Goal: Information Seeking & Learning: Learn about a topic

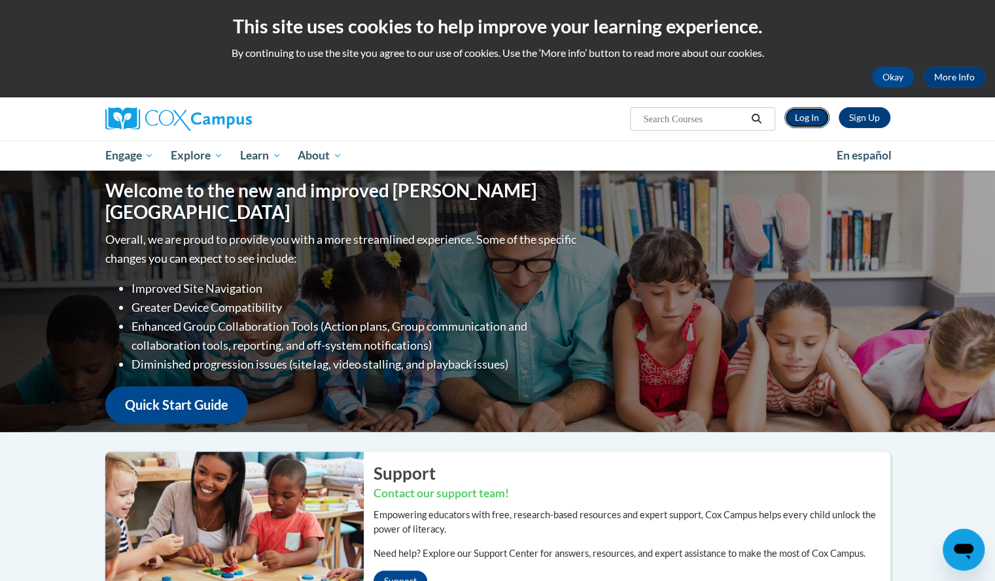
click at [799, 121] on link "Log In" at bounding box center [806, 117] width 45 height 21
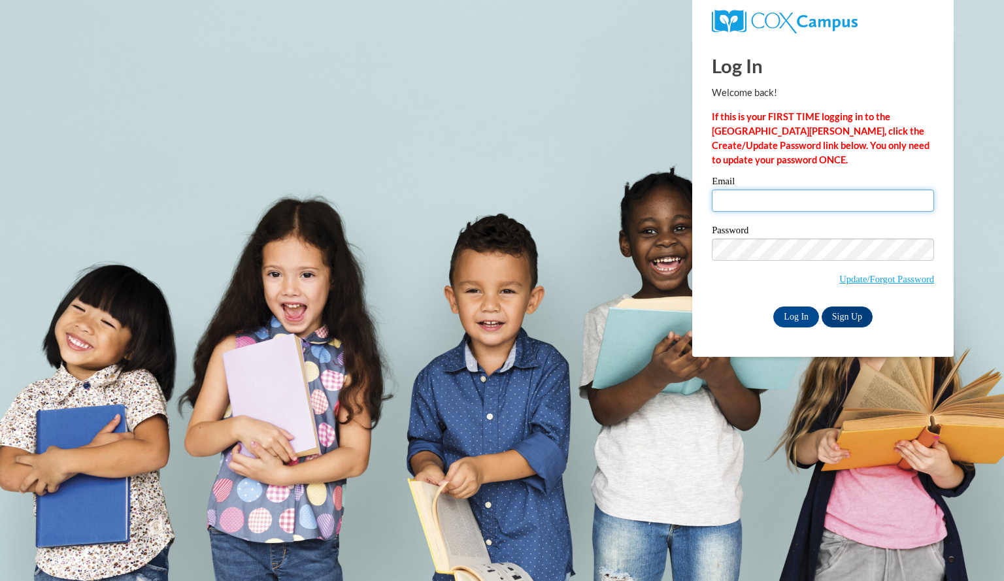
click at [792, 197] on input "Email" at bounding box center [823, 201] width 222 height 22
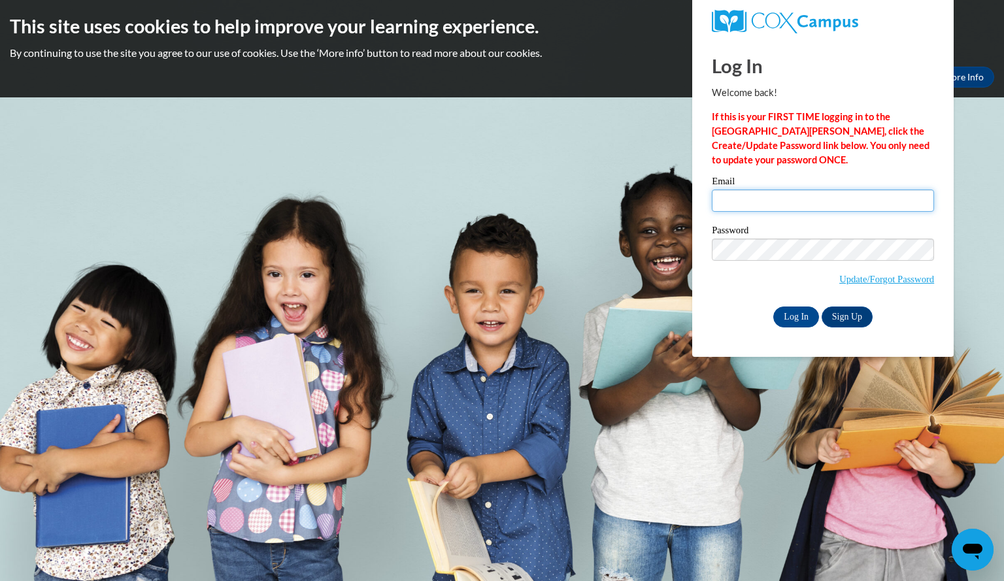
type input "toppjamie@aasd.k12.wi.us"
click at [797, 318] on input "Log In" at bounding box center [797, 317] width 46 height 21
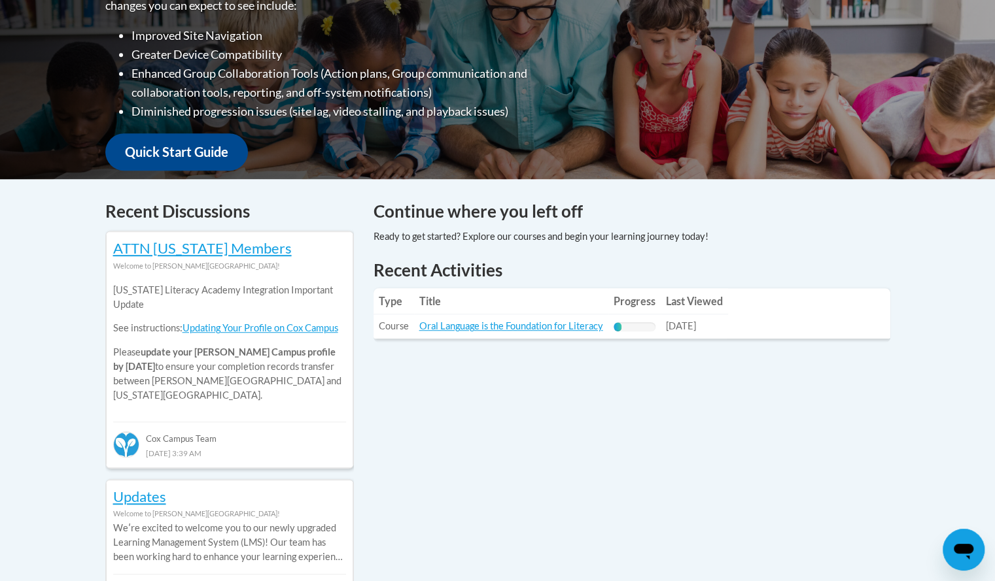
scroll to position [378, 0]
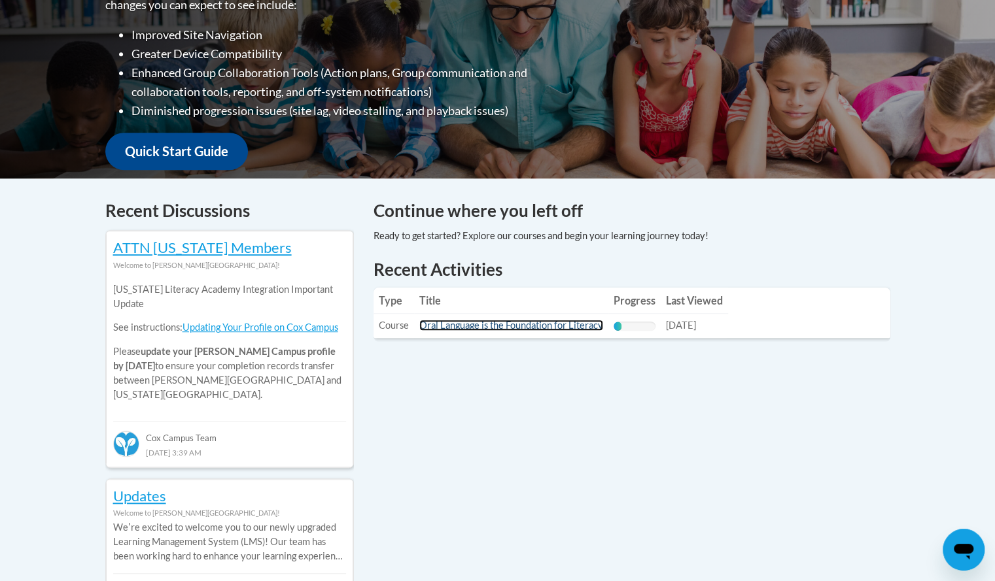
click at [505, 328] on link "Oral Language is the Foundation for Literacy" at bounding box center [511, 325] width 184 height 11
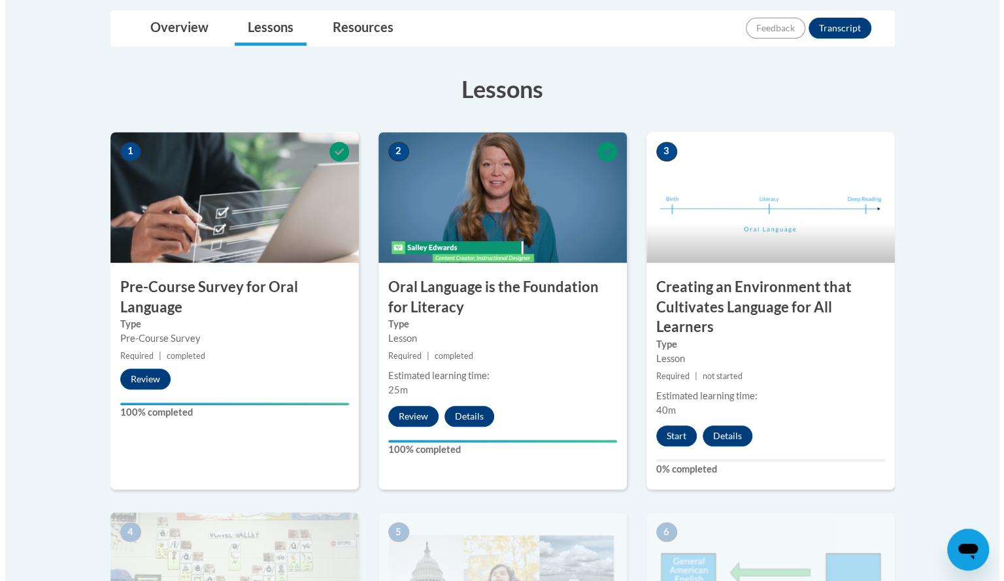
scroll to position [309, 0]
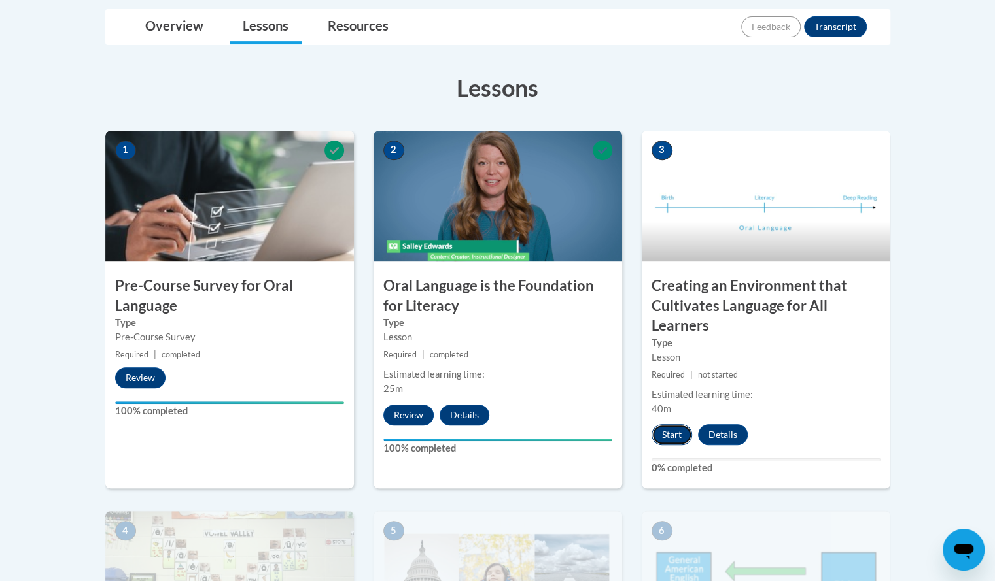
click at [672, 438] on button "Start" at bounding box center [671, 434] width 41 height 21
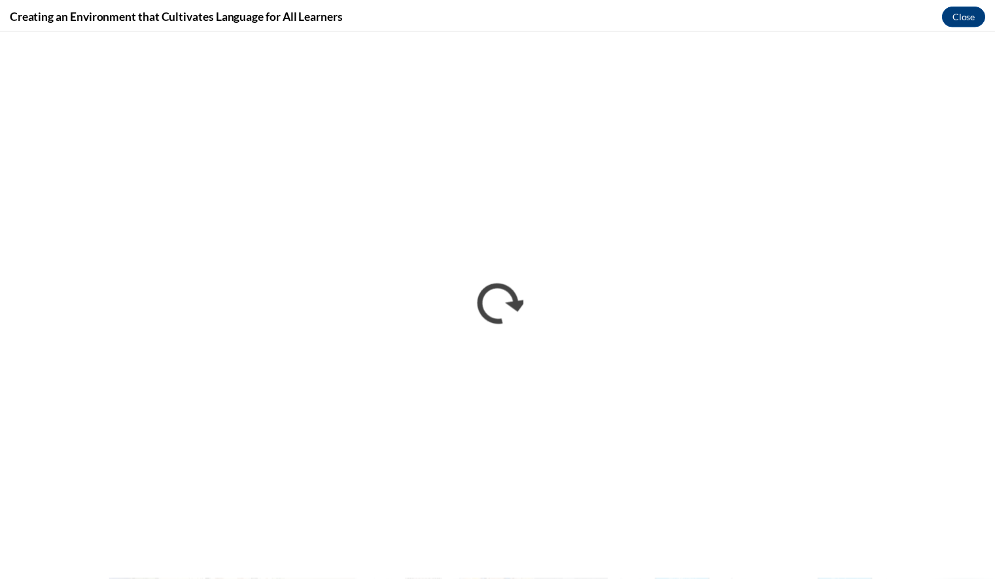
scroll to position [0, 0]
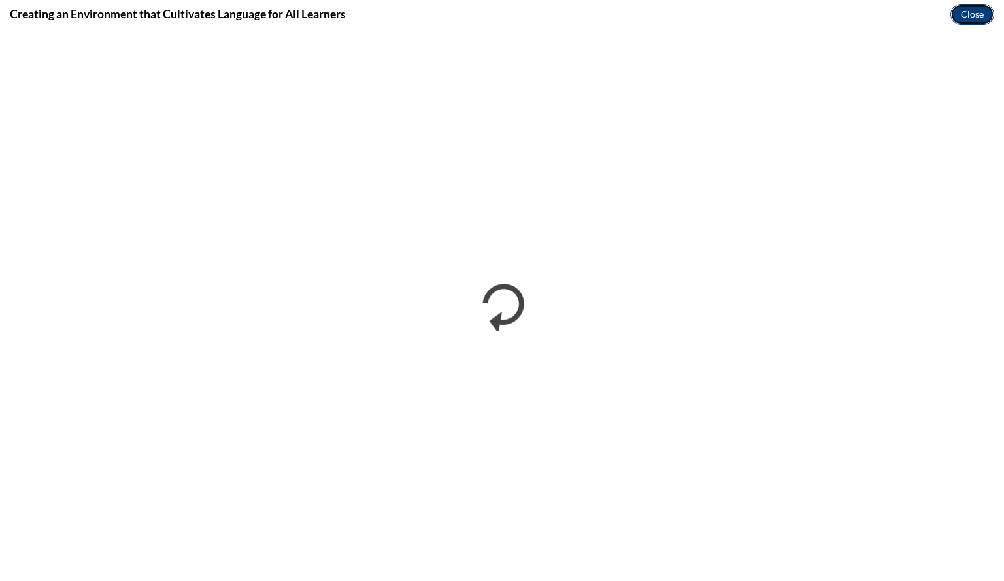
click at [991, 16] on button "Close" at bounding box center [973, 14] width 44 height 21
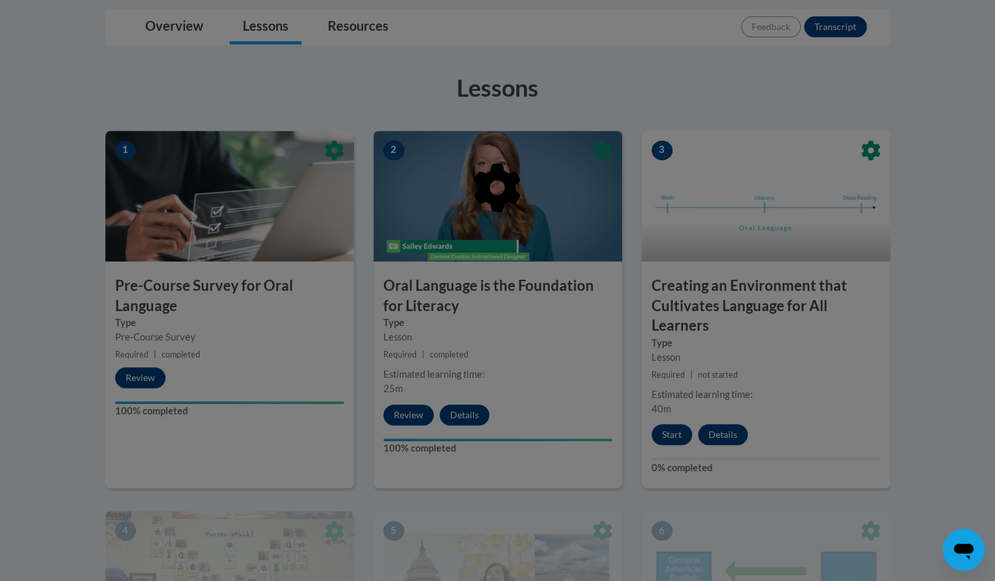
click at [489, 258] on div at bounding box center [497, 255] width 785 height 249
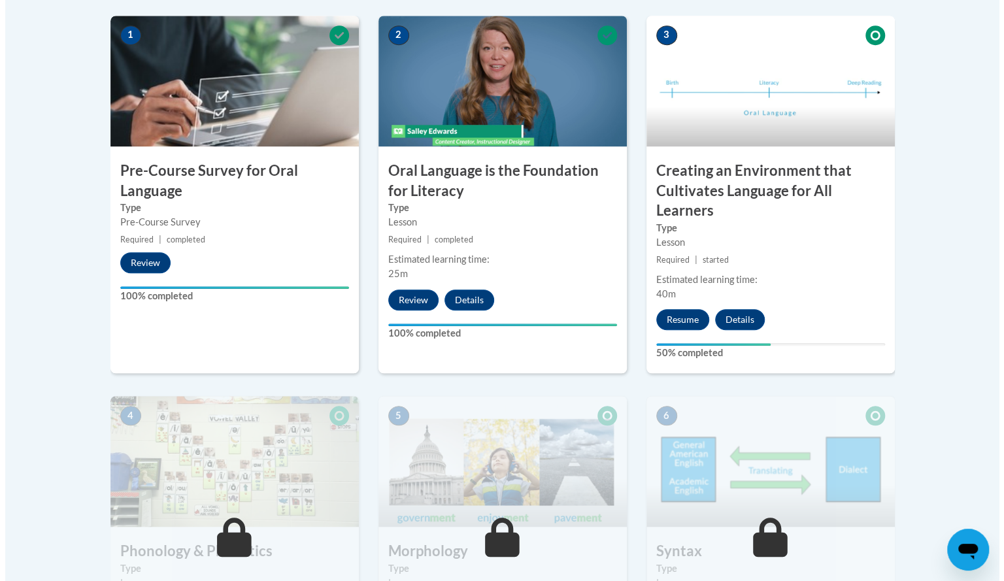
scroll to position [417, 0]
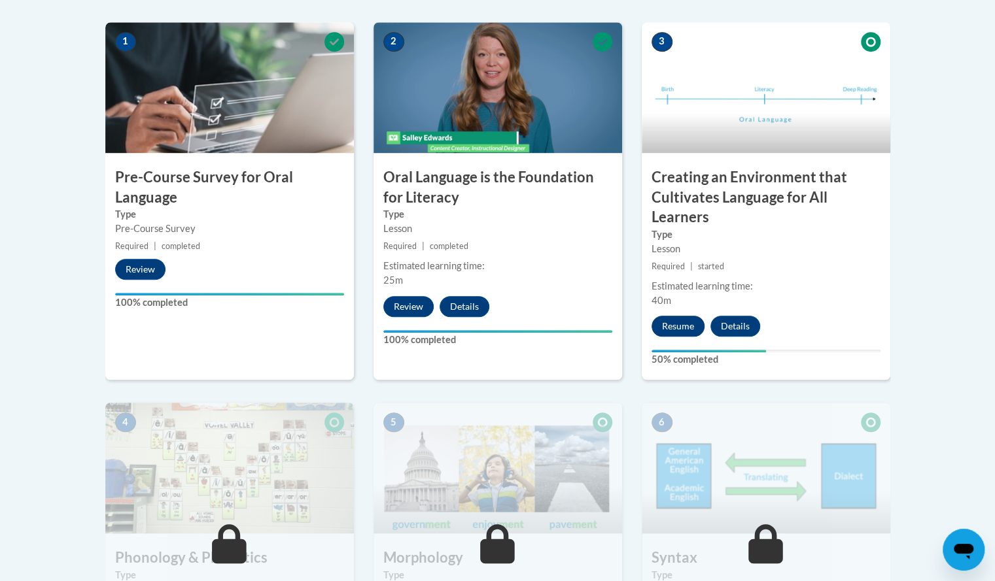
click at [670, 335] on button "Resume" at bounding box center [677, 326] width 53 height 21
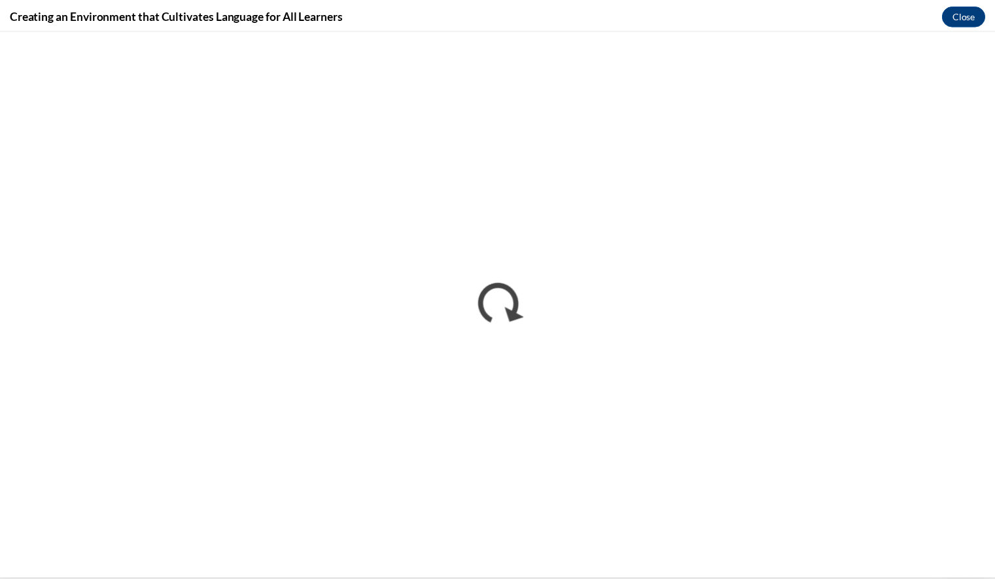
scroll to position [0, 0]
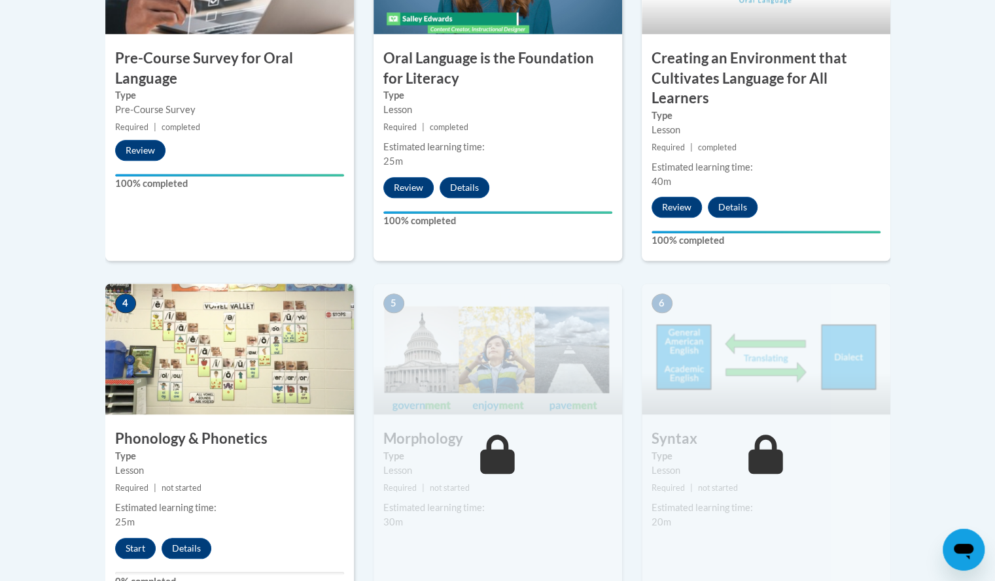
scroll to position [536, 0]
